Goal: Transaction & Acquisition: Purchase product/service

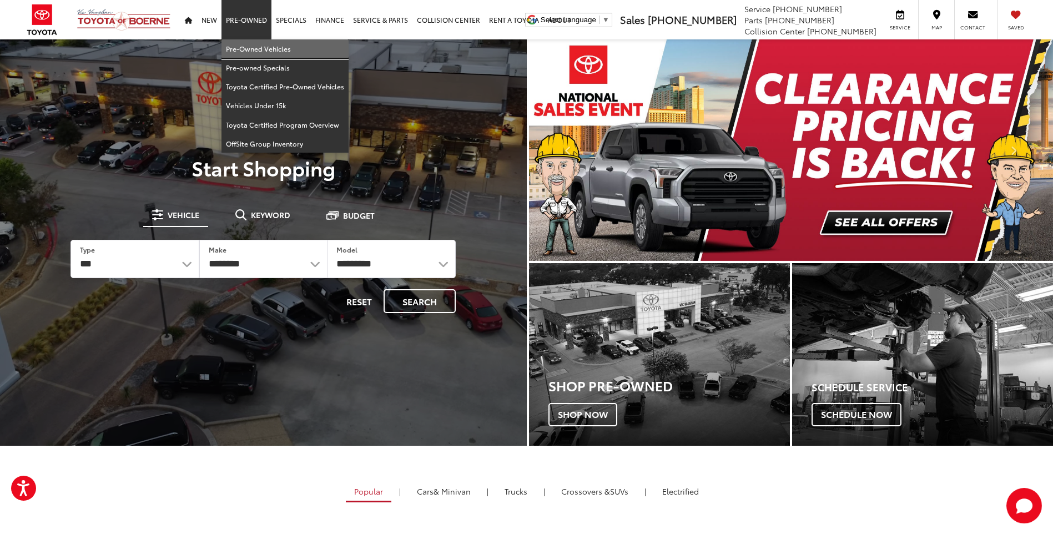
click at [250, 51] on link "Pre-Owned Vehicles" at bounding box center [285, 48] width 127 height 19
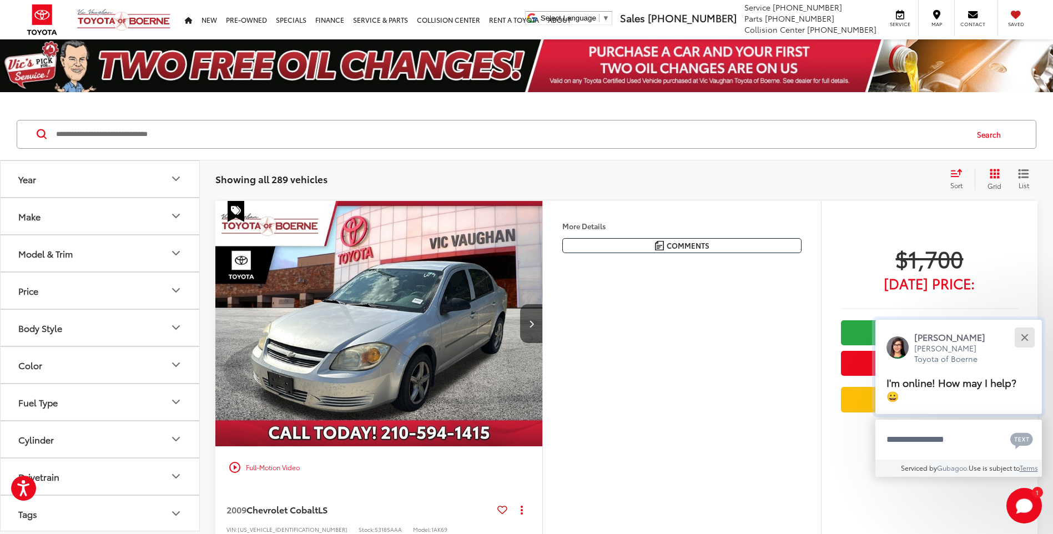
click at [1030, 338] on button "Close" at bounding box center [1025, 337] width 24 height 24
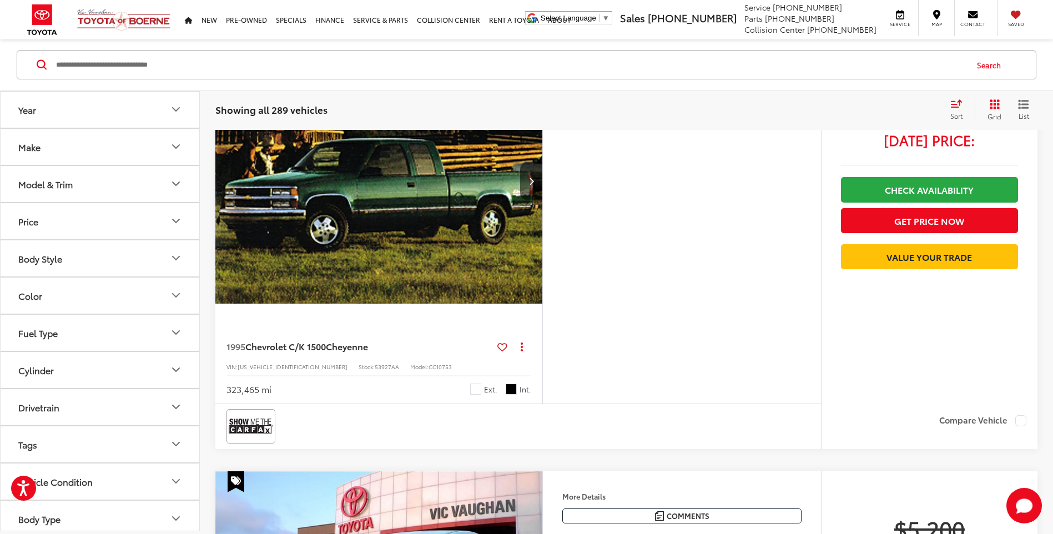
scroll to position [3221, 0]
